Goal: Task Accomplishment & Management: Complete application form

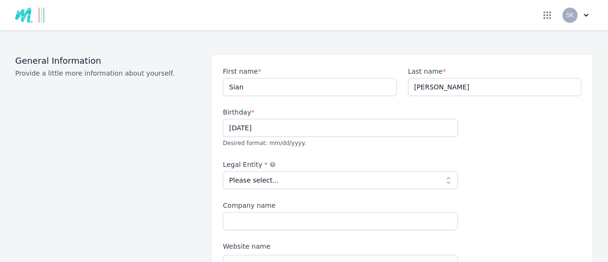
scroll to position [95, 0]
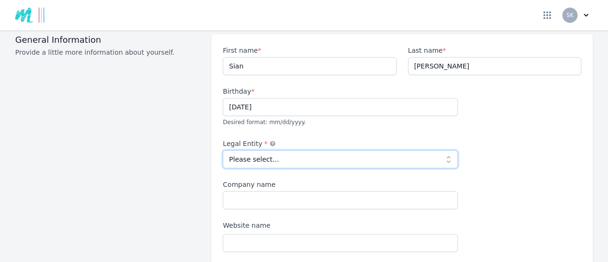
click at [443, 150] on select "Please select... Individual Partnership Corporation Sole Proprietorship Foreign…" at bounding box center [340, 159] width 235 height 18
select select "individual"
click at [223, 150] on select "Please select... Individual Partnership Corporation Sole Proprietorship Foreign…" at bounding box center [340, 159] width 235 height 18
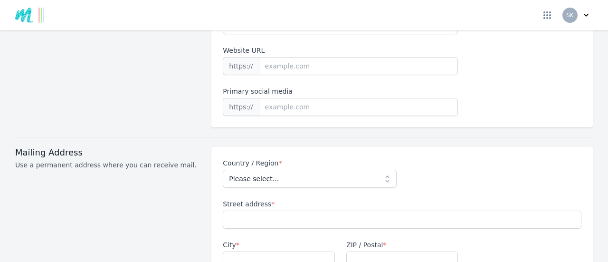
scroll to position [332, 0]
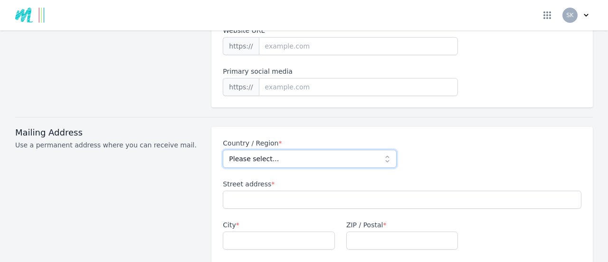
click at [382, 150] on select "Please select... Afghanistan Albania Algeria American Samoa Andorra Angola Angu…" at bounding box center [309, 159] width 173 height 18
select select "GB"
click at [223, 150] on select "Please select... Afghanistan Albania Algeria American Samoa Andorra Angola Angu…" at bounding box center [309, 159] width 173 height 18
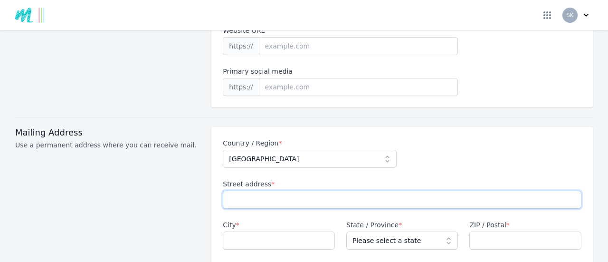
click at [235, 190] on input "Street address *" at bounding box center [402, 199] width 359 height 18
click at [225, 190] on input "Fairlee Road" at bounding box center [402, 199] width 359 height 18
type input "314 Fairlee Road"
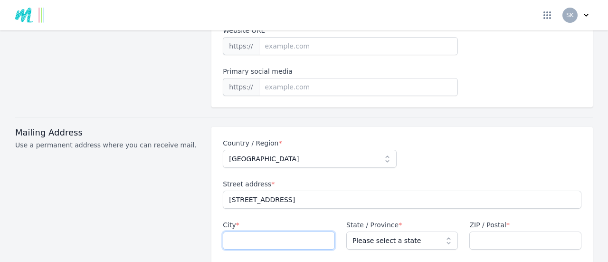
click at [228, 231] on input "City *" at bounding box center [279, 240] width 112 height 18
type input "Newport"
click at [443, 231] on select "Please select a state Aberdeenshire Aberdeen City Argyll and Bute Isle of Angle…" at bounding box center [402, 240] width 112 height 18
select select "IOW"
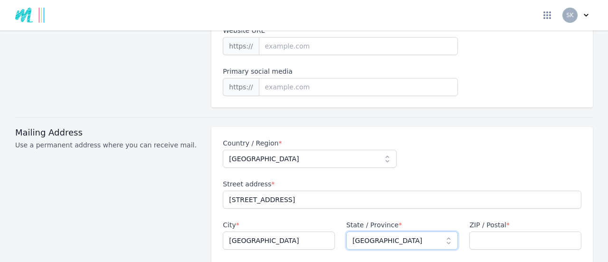
click at [346, 231] on select "Please select a state Aberdeenshire Aberdeen City Argyll and Bute Isle of Angle…" at bounding box center [402, 240] width 112 height 18
click at [471, 231] on input "ZIP / Postal *" at bounding box center [525, 240] width 112 height 18
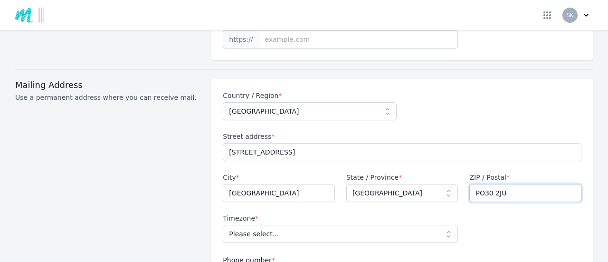
scroll to position [427, 0]
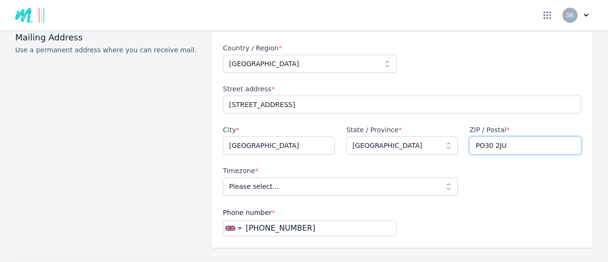
type input "PO30 2JU"
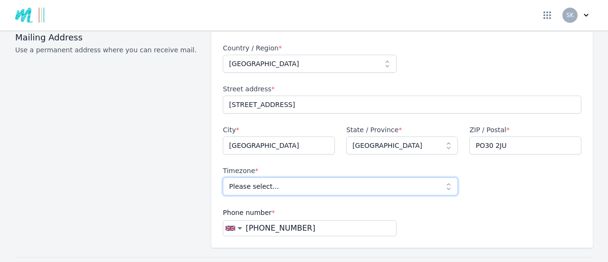
click at [444, 177] on select "Please select... Europe/London" at bounding box center [340, 186] width 235 height 18
select select "Europe/London"
click at [223, 177] on select "Please select... Europe/London" at bounding box center [340, 186] width 235 height 18
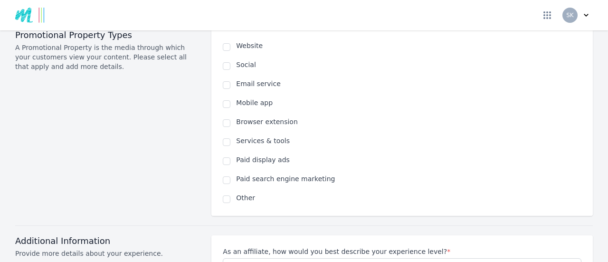
scroll to position [712, 0]
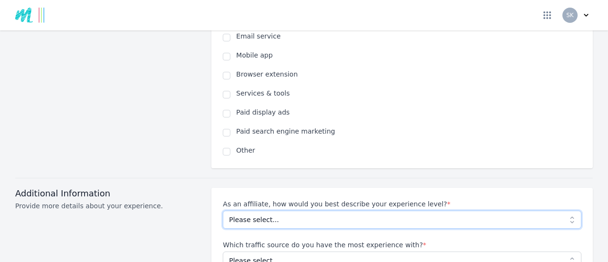
click at [565, 210] on select "Please select... Beginner Intermediate Expert" at bounding box center [402, 219] width 359 height 18
select select "Beginner"
click at [223, 210] on select "Please select... Beginner Intermediate Expert" at bounding box center [402, 219] width 359 height 18
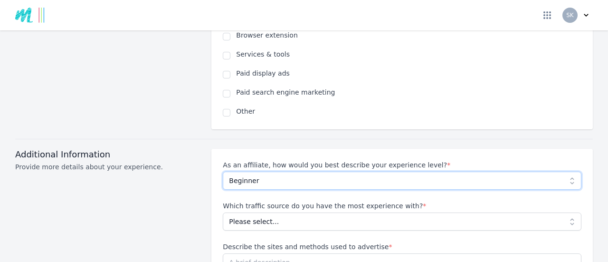
scroll to position [760, 0]
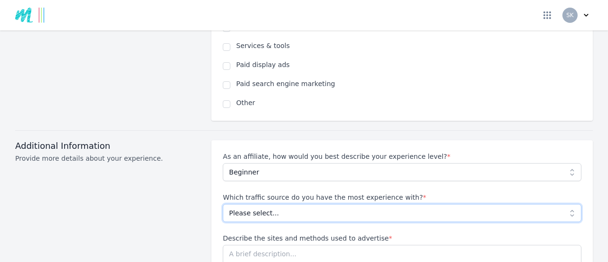
click at [564, 204] on select "Please select... No experience Social media Pay per click Media buying Organic …" at bounding box center [402, 213] width 359 height 18
select select "Social media"
click at [223, 204] on select "Please select... No experience Social media Pay per click Media buying Organic …" at bounding box center [402, 213] width 359 height 18
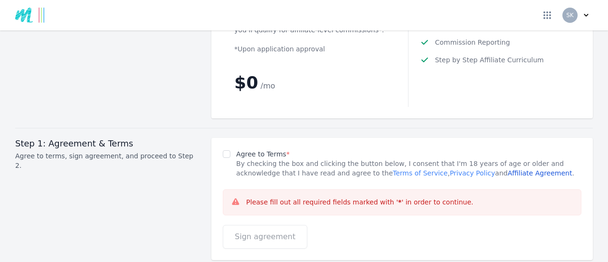
scroll to position [1282, 0]
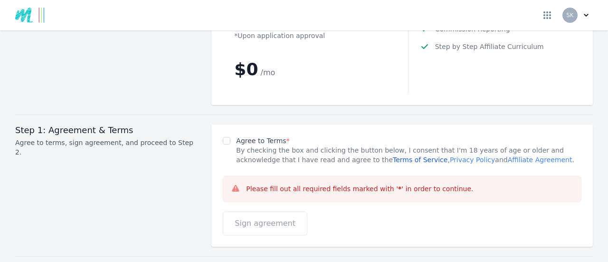
click at [393, 156] on link "Terms of Service" at bounding box center [420, 160] width 55 height 8
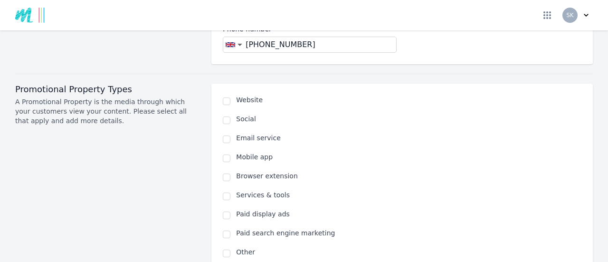
scroll to position [522, 0]
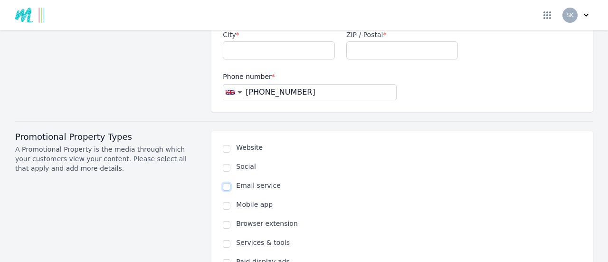
click at [223, 183] on input "checkbox" at bounding box center [227, 187] width 8 height 8
checkbox input "true"
select select
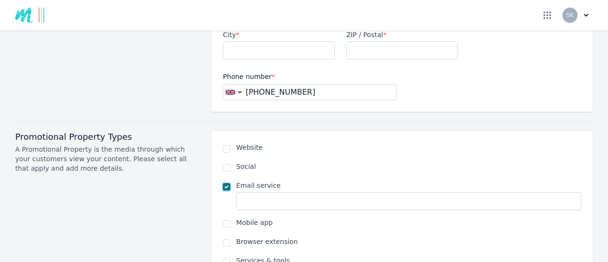
select select
click at [224, 164] on input "checkbox" at bounding box center [227, 168] width 8 height 8
checkbox input "true"
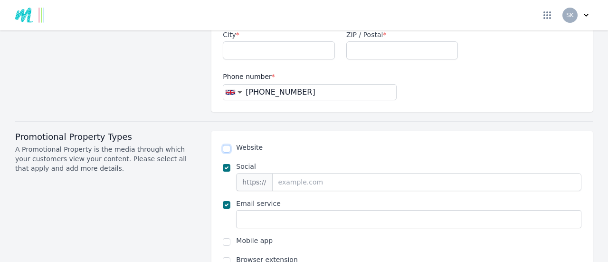
click at [224, 145] on input "checkbox" at bounding box center [227, 149] width 8 height 8
checkbox input "true"
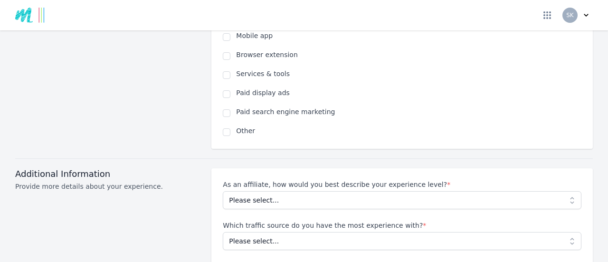
scroll to position [760, 0]
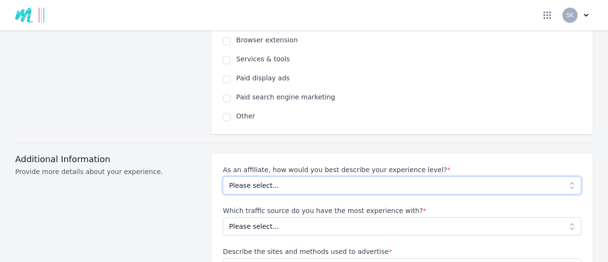
click at [565, 176] on select "Please select... Beginner Intermediate Expert" at bounding box center [402, 185] width 359 height 18
select select "Beginner"
click at [223, 176] on select "Please select... Beginner Intermediate Expert" at bounding box center [402, 185] width 359 height 18
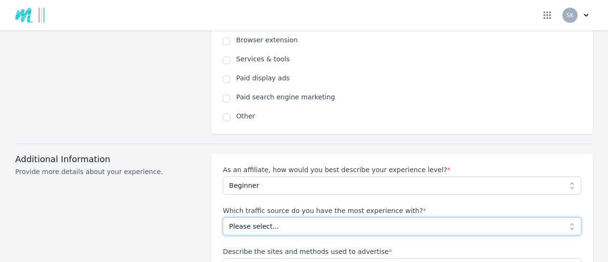
click at [564, 217] on select "Please select... No experience Social media Pay per click Media buying Organic …" at bounding box center [402, 226] width 359 height 18
click at [223, 217] on select "Please select... No experience Social media Pay per click Media buying Organic …" at bounding box center [402, 226] width 359 height 18
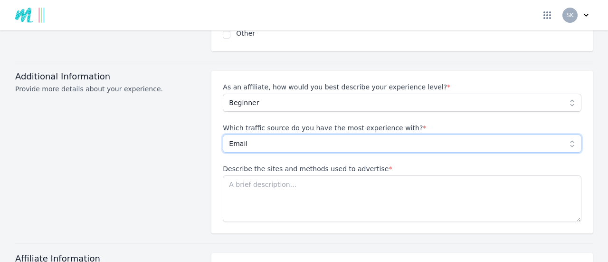
scroll to position [855, 0]
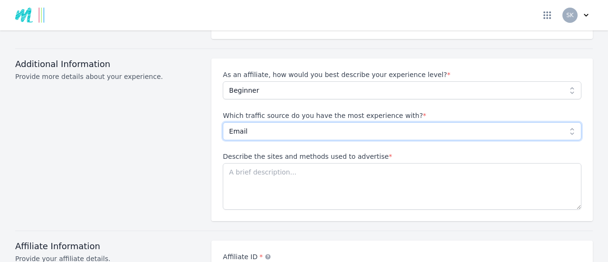
click at [244, 122] on select "Please select... No experience Social media Pay per click Media buying Organic …" at bounding box center [402, 131] width 359 height 18
click at [223, 122] on select "Please select... No experience Social media Pay per click Media buying Organic …" at bounding box center [402, 131] width 359 height 18
click at [266, 122] on select "Please select... No experience Social media Pay per click Media buying Organic …" at bounding box center [402, 131] width 359 height 18
select select "Email"
click at [223, 122] on select "Please select... No experience Social media Pay per click Media buying Organic …" at bounding box center [402, 131] width 359 height 18
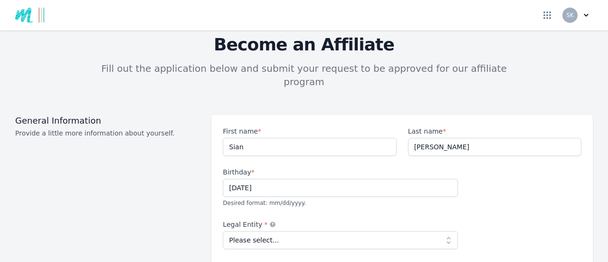
scroll to position [47, 0]
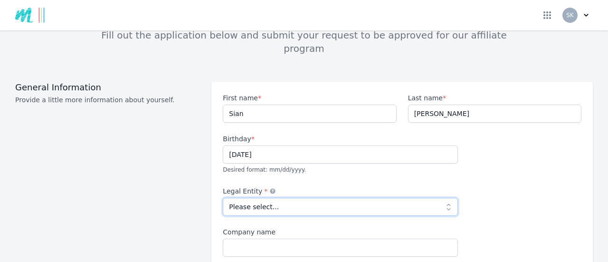
click at [443, 198] on select "Please select... Individual Partnership Corporation Sole Proprietorship Foreign…" at bounding box center [340, 207] width 235 height 18
select select "individual"
click at [223, 198] on select "Please select... Individual Partnership Corporation Sole Proprietorship Foreign…" at bounding box center [340, 207] width 235 height 18
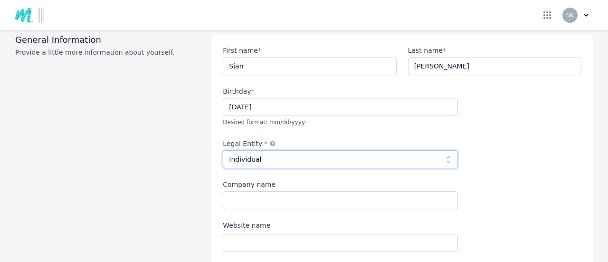
scroll to position [142, 0]
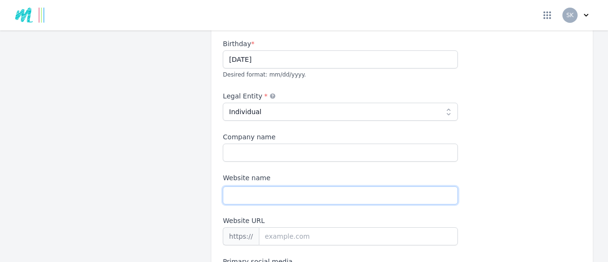
click at [230, 186] on input "Website name" at bounding box center [340, 195] width 235 height 18
type input "sianekirk@mail.com"
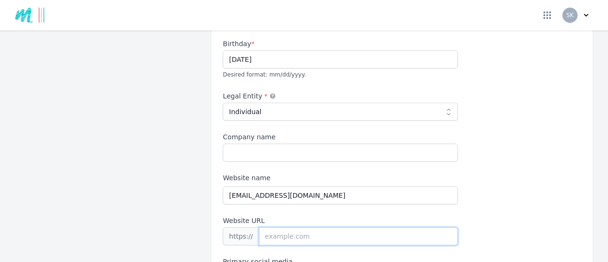
click at [262, 227] on input "Website URL" at bounding box center [358, 236] width 199 height 18
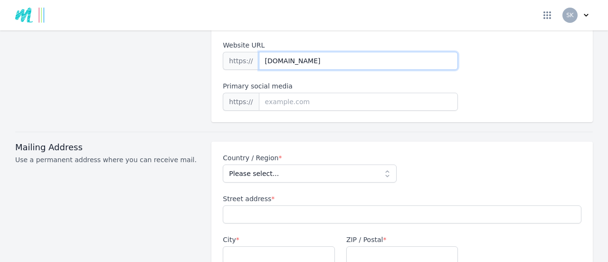
scroll to position [332, 0]
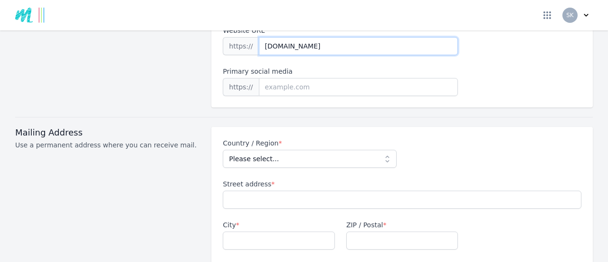
type input "sianekirk.com"
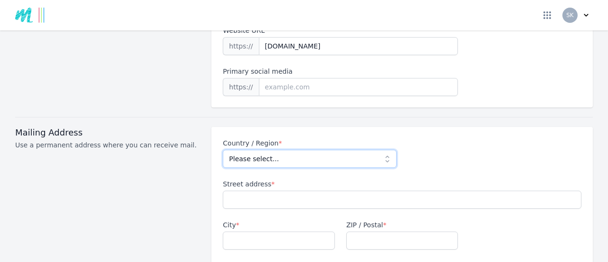
click at [385, 150] on select "Please select... Afghanistan Albania Algeria American Samoa Andorra Angola Angu…" at bounding box center [309, 159] width 173 height 18
select select "GB"
click at [223, 150] on select "Please select... Afghanistan Albania Algeria American Samoa Andorra Angola Angu…" at bounding box center [309, 159] width 173 height 18
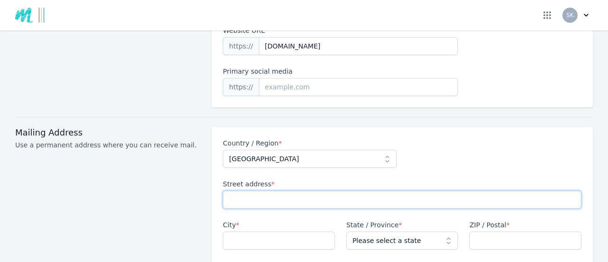
click at [229, 190] on input "Street address *" at bounding box center [402, 199] width 359 height 18
type input "314 Fairlee Road"
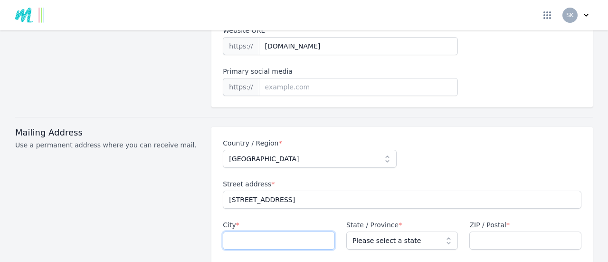
click at [231, 231] on input "City *" at bounding box center [279, 240] width 112 height 18
type input "Newport"
click at [444, 231] on select "Please select a state Aberdeenshire Aberdeen City Argyll and Bute Isle of Angle…" at bounding box center [402, 240] width 112 height 18
select select "IOW"
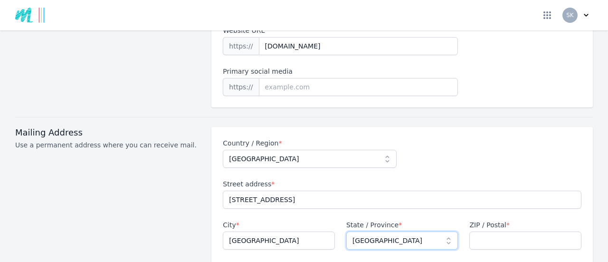
click at [346, 231] on select "Please select a state Aberdeenshire Aberdeen City Argyll and Bute Isle of Angle…" at bounding box center [402, 240] width 112 height 18
click at [472, 231] on input "ZIP / Postal *" at bounding box center [525, 240] width 112 height 18
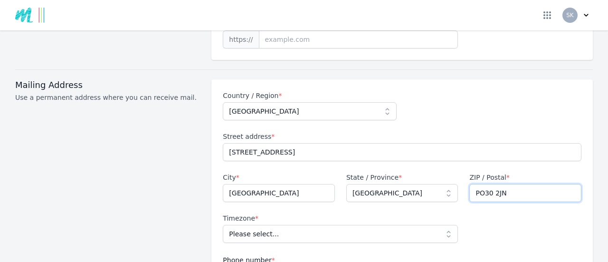
scroll to position [427, 0]
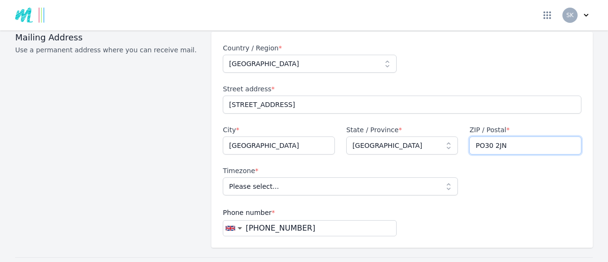
type input "PO30 2JN"
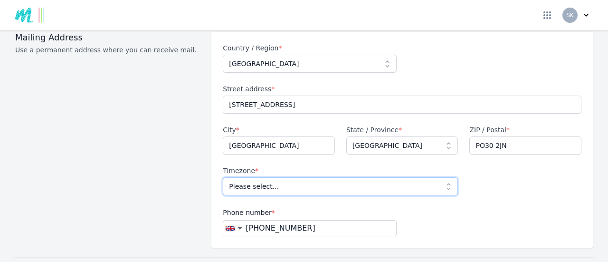
click at [442, 177] on select "Please select... Europe/London" at bounding box center [340, 186] width 235 height 18
select select "Europe/London"
click at [223, 177] on select "Please select... Europe/London" at bounding box center [340, 186] width 235 height 18
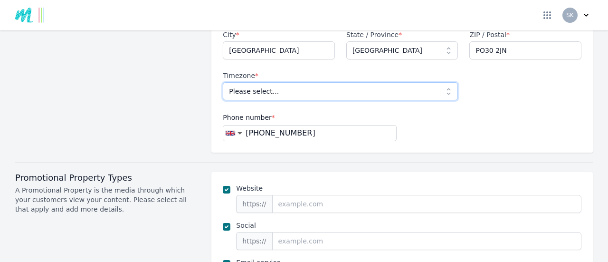
scroll to position [570, 0]
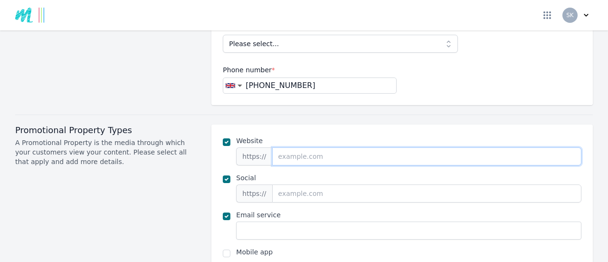
click at [274, 147] on input "url" at bounding box center [426, 156] width 309 height 18
type input "sianekirk.com"
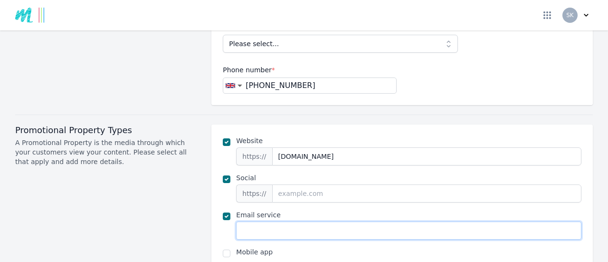
click at [243, 221] on input "text" at bounding box center [408, 230] width 345 height 18
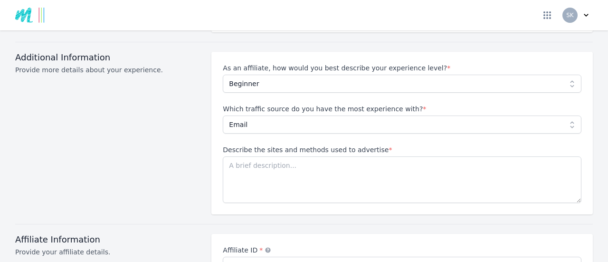
scroll to position [950, 0]
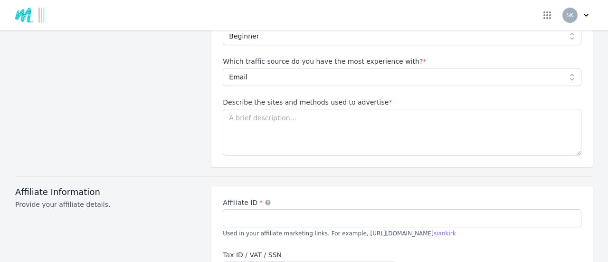
type input "sianekirk@mail.com"
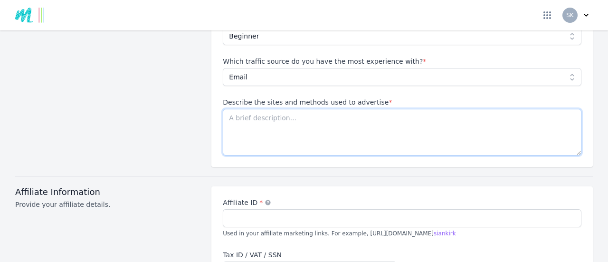
click at [228, 109] on textarea "Describe the sites and methods used to advertise *" at bounding box center [402, 132] width 359 height 47
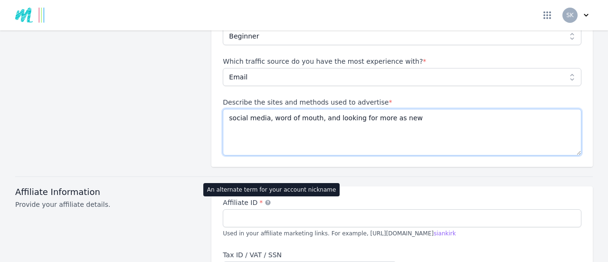
type textarea "social media, word of mouth, and looking for more as new"
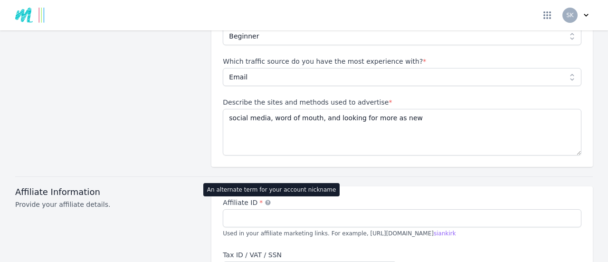
click at [265, 199] on icon at bounding box center [267, 201] width 5 height 5
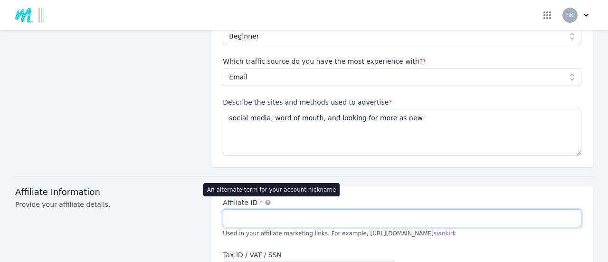
click at [262, 209] on input "Affiliate ID * An alternate term for your account nickname" at bounding box center [402, 218] width 359 height 18
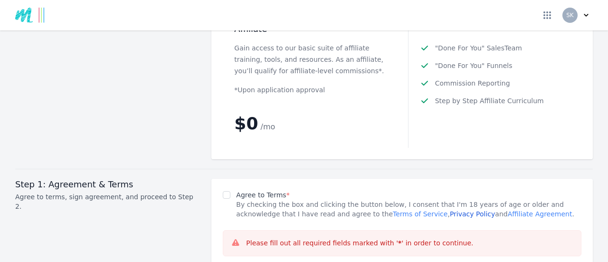
scroll to position [1291, 0]
click at [450, 210] on link "Privacy Policy" at bounding box center [472, 214] width 45 height 8
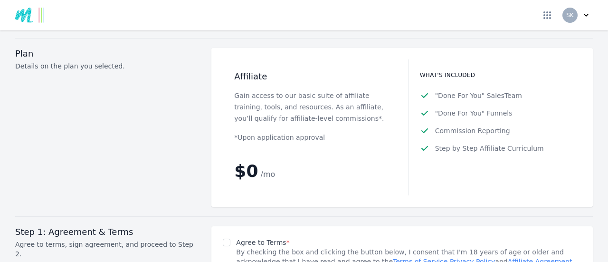
scroll to position [1235, 0]
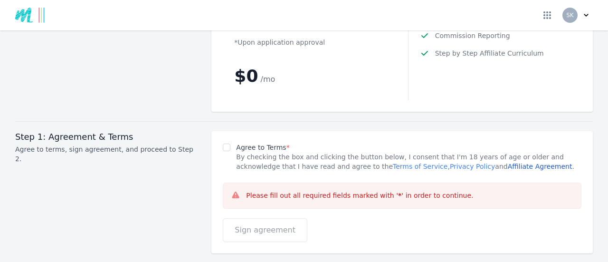
click at [508, 162] on link "Affiliate Agreement" at bounding box center [540, 166] width 65 height 8
